Goal: Transaction & Acquisition: Purchase product/service

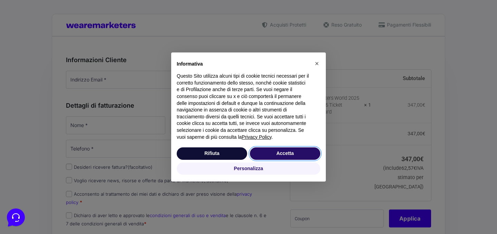
click at [272, 154] on button "Accetta" at bounding box center [285, 154] width 70 height 12
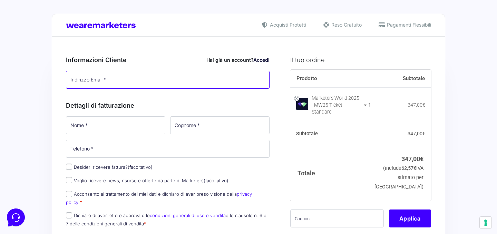
click at [116, 83] on input "Indirizzo Email *" at bounding box center [168, 80] width 204 height 18
type input "[EMAIL_ADDRESS][DOMAIN_NAME]"
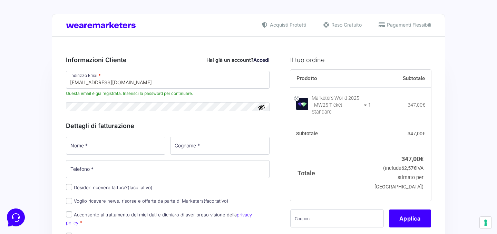
click at [87, 123] on div "Dettagli di fatturazione Nome * Cognome * Telefono * Desideri ricevere fattura?…" at bounding box center [168, 183] width 204 height 139
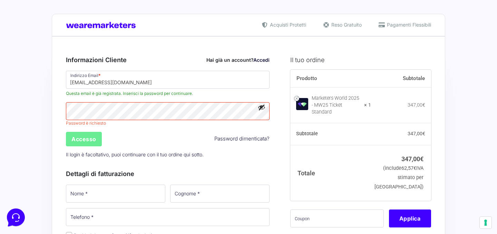
scroll to position [35, 0]
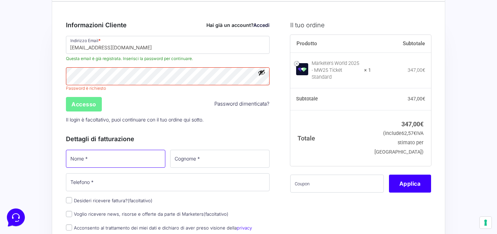
click at [93, 162] on input "Nome *" at bounding box center [115, 159] width 99 height 18
type input "[PERSON_NAME]"
type input "[PHONE_NUMBER]"
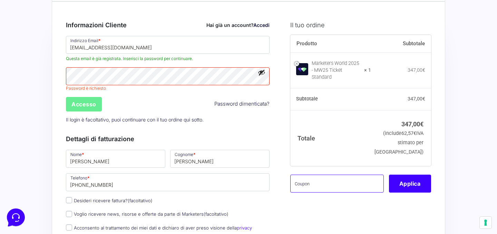
click at [331, 183] on input "text" at bounding box center [338, 184] width 94 height 18
paste input "[URL][DOMAIN_NAME]"
type input "[URL][DOMAIN_NAME]"
paste input "MW25family"
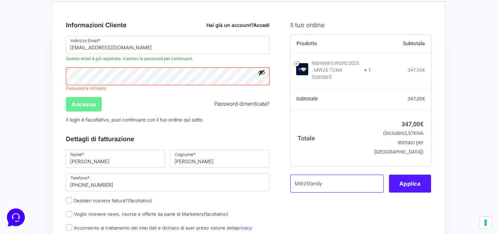
type input "MW25family"
click at [400, 175] on button "Applica" at bounding box center [410, 184] width 42 height 18
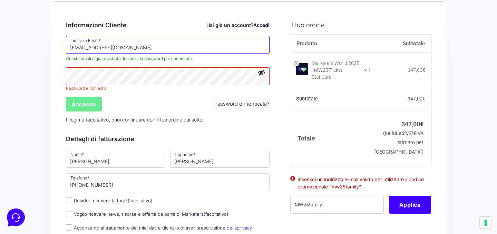
click at [203, 48] on input "[EMAIL_ADDRESS][DOMAIN_NAME]" at bounding box center [168, 45] width 204 height 18
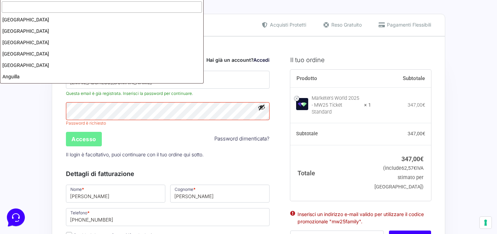
scroll to position [1311, 0]
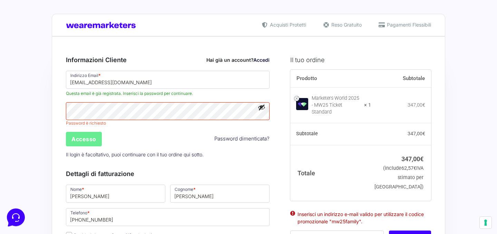
click at [187, 55] on h3 "Informazioni Cliente Hai già un account? Accedi" at bounding box center [168, 59] width 204 height 9
click at [264, 58] on link "Accedi" at bounding box center [262, 60] width 16 height 6
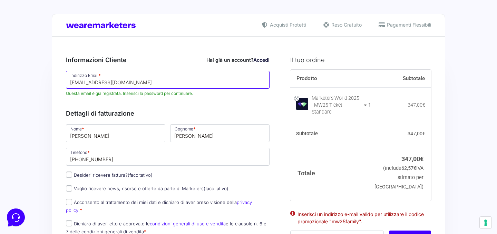
click at [134, 83] on input "[EMAIL_ADDRESS][DOMAIN_NAME]" at bounding box center [168, 80] width 204 height 18
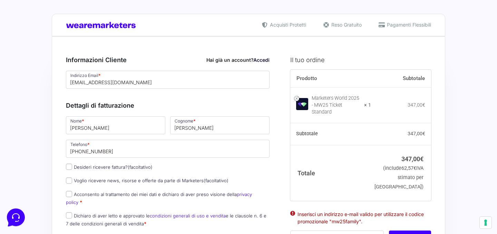
click at [213, 106] on h3 "Dettagli di fatturazione" at bounding box center [168, 105] width 204 height 9
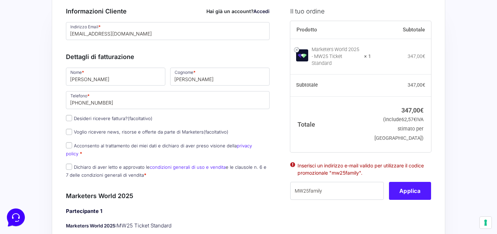
click at [399, 188] on button "Applica" at bounding box center [410, 191] width 42 height 18
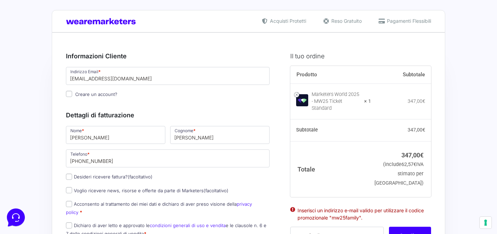
scroll to position [1, 0]
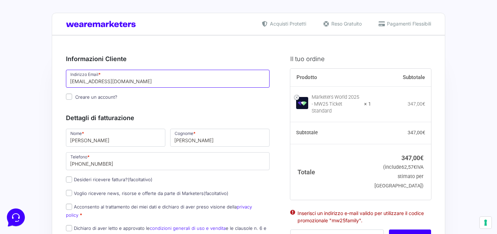
click at [102, 85] on input "[EMAIL_ADDRESS][DOMAIN_NAME]" at bounding box center [168, 79] width 204 height 18
paste input "[PERSON_NAME].alessandro25"
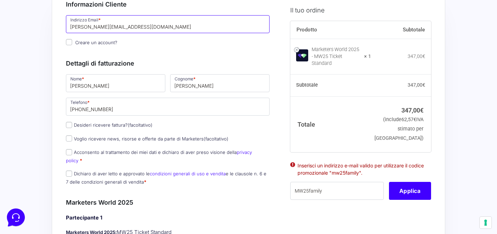
scroll to position [66, 0]
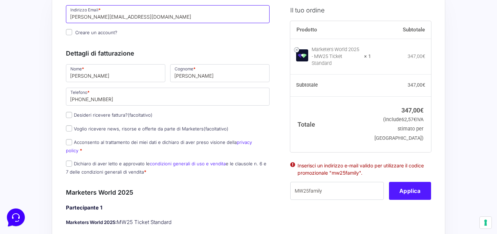
type input "[PERSON_NAME][EMAIL_ADDRESS][DOMAIN_NAME]"
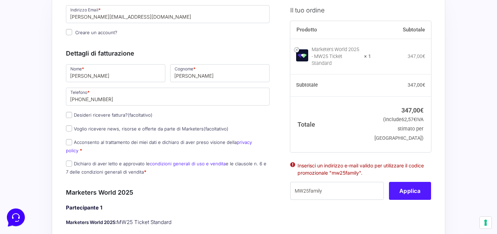
click at [404, 190] on button "Applica" at bounding box center [410, 191] width 42 height 18
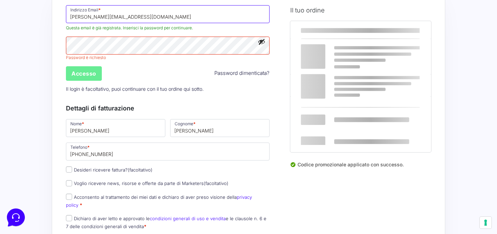
click at [152, 17] on input "[PERSON_NAME][EMAIL_ADDRESS][DOMAIN_NAME]" at bounding box center [168, 14] width 204 height 18
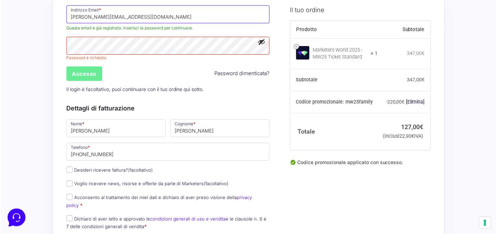
scroll to position [48, 0]
